Goal: Check status

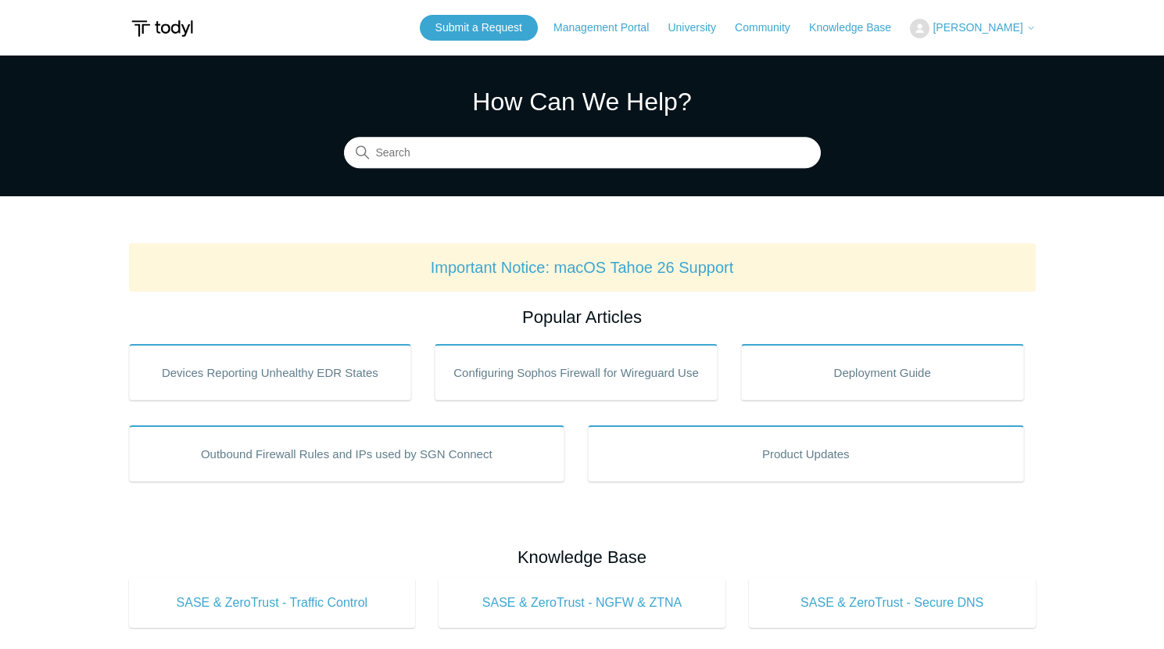
click at [987, 30] on span "[PERSON_NAME]" at bounding box center [978, 27] width 90 height 13
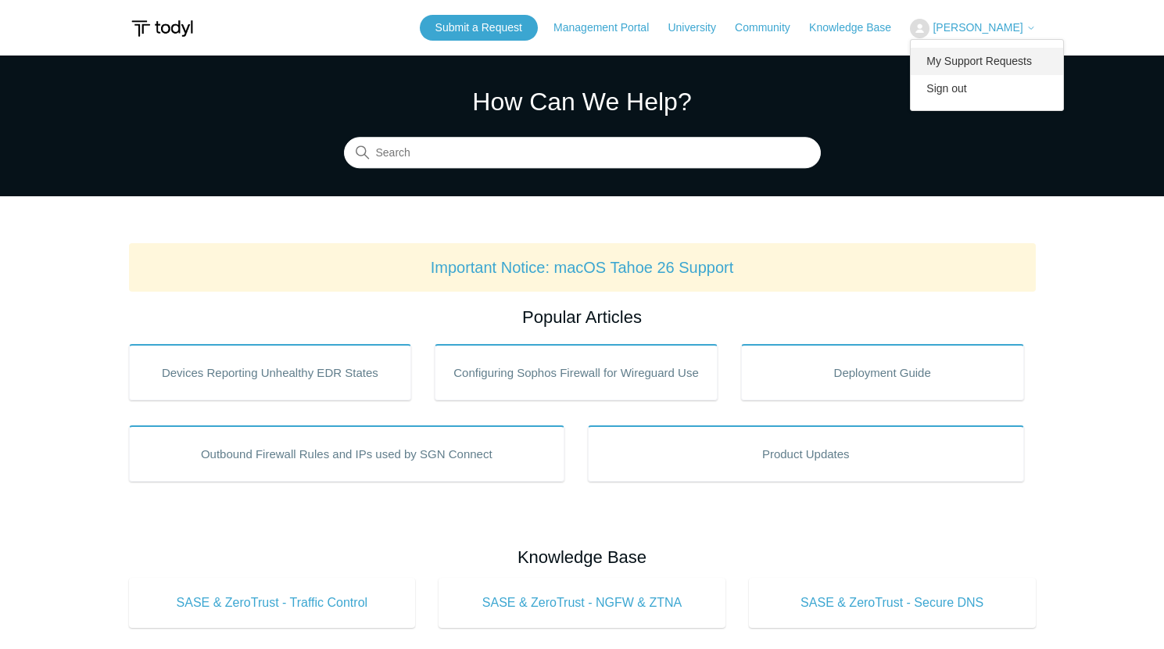
click at [985, 60] on link "My Support Requests" at bounding box center [987, 61] width 152 height 27
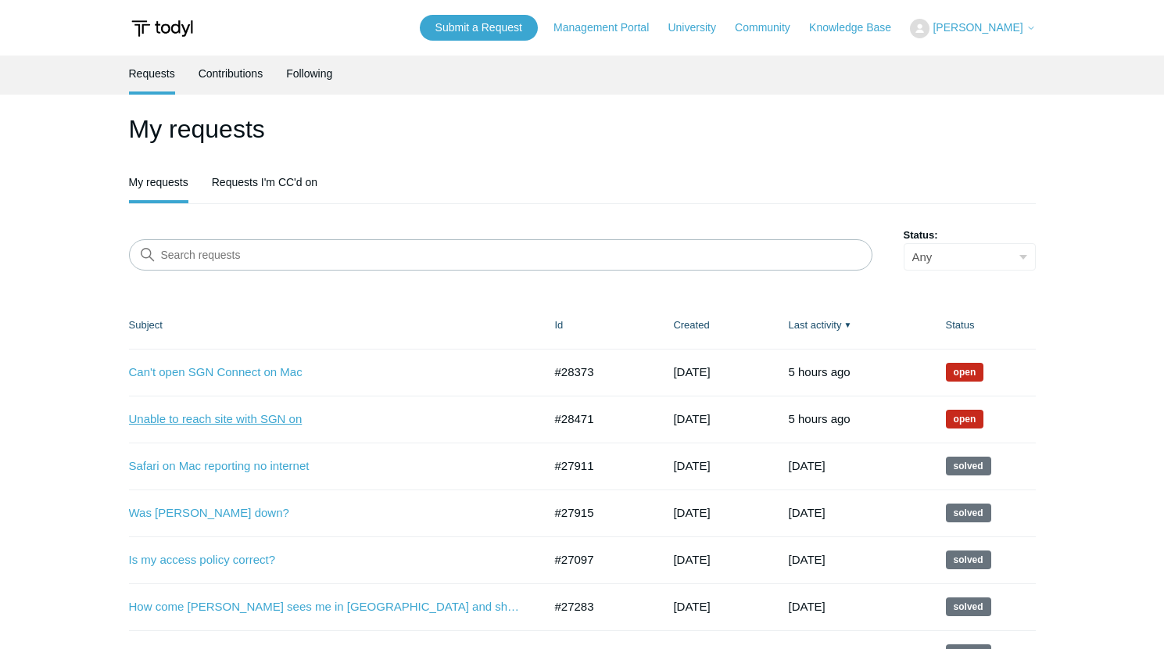
click at [249, 424] on link "Unable to reach site with SGN on" at bounding box center [324, 419] width 391 height 18
